Goal: Find specific page/section: Find specific page/section

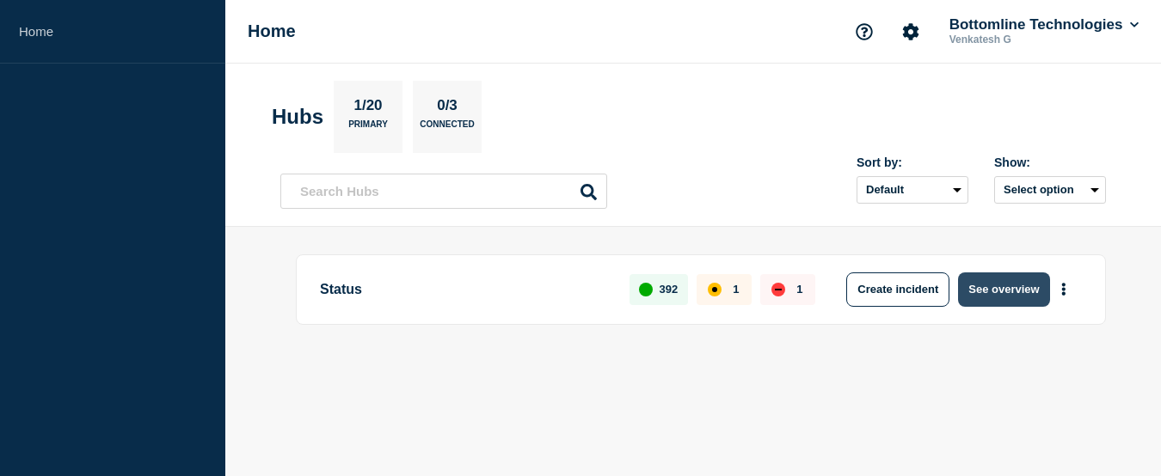
click at [1008, 296] on button "See overview" at bounding box center [1003, 290] width 91 height 34
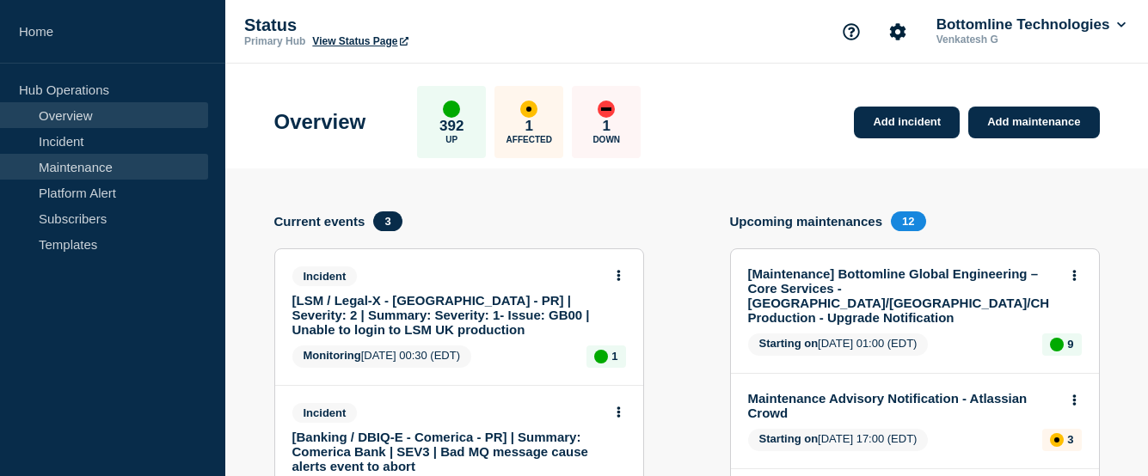
click at [83, 166] on link "Maintenance" at bounding box center [104, 167] width 208 height 26
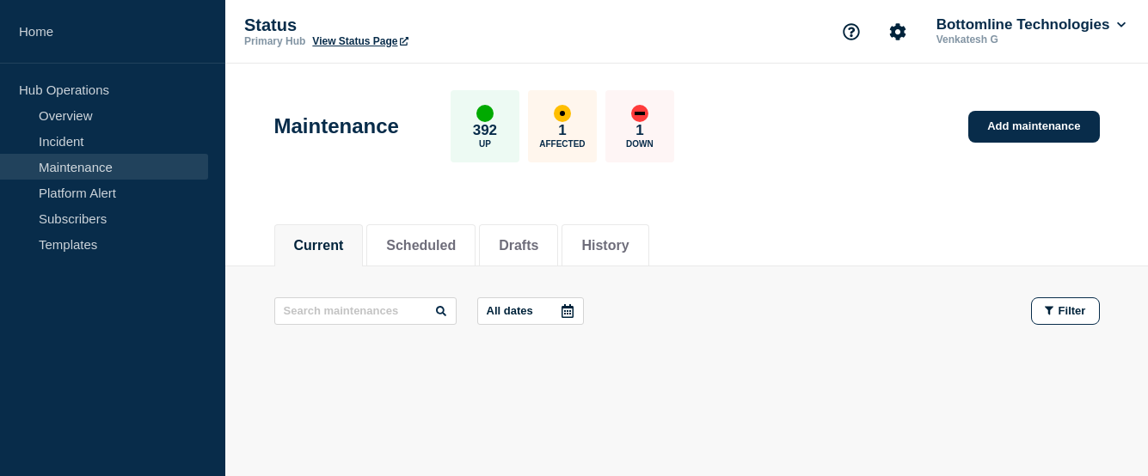
scroll to position [49, 0]
